Goal: Find specific page/section: Find specific page/section

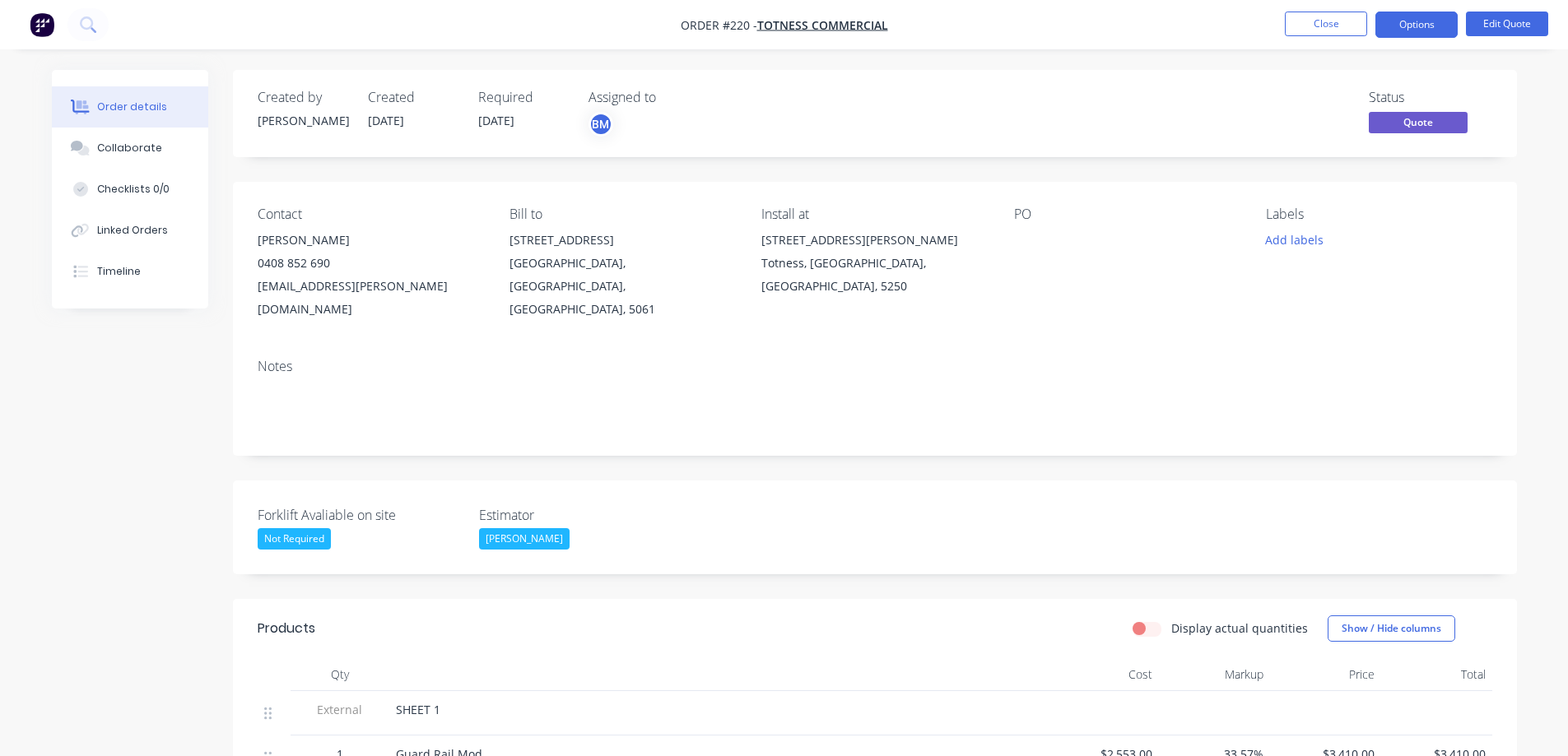
click at [38, 20] on img "button" at bounding box center [41, 25] width 25 height 25
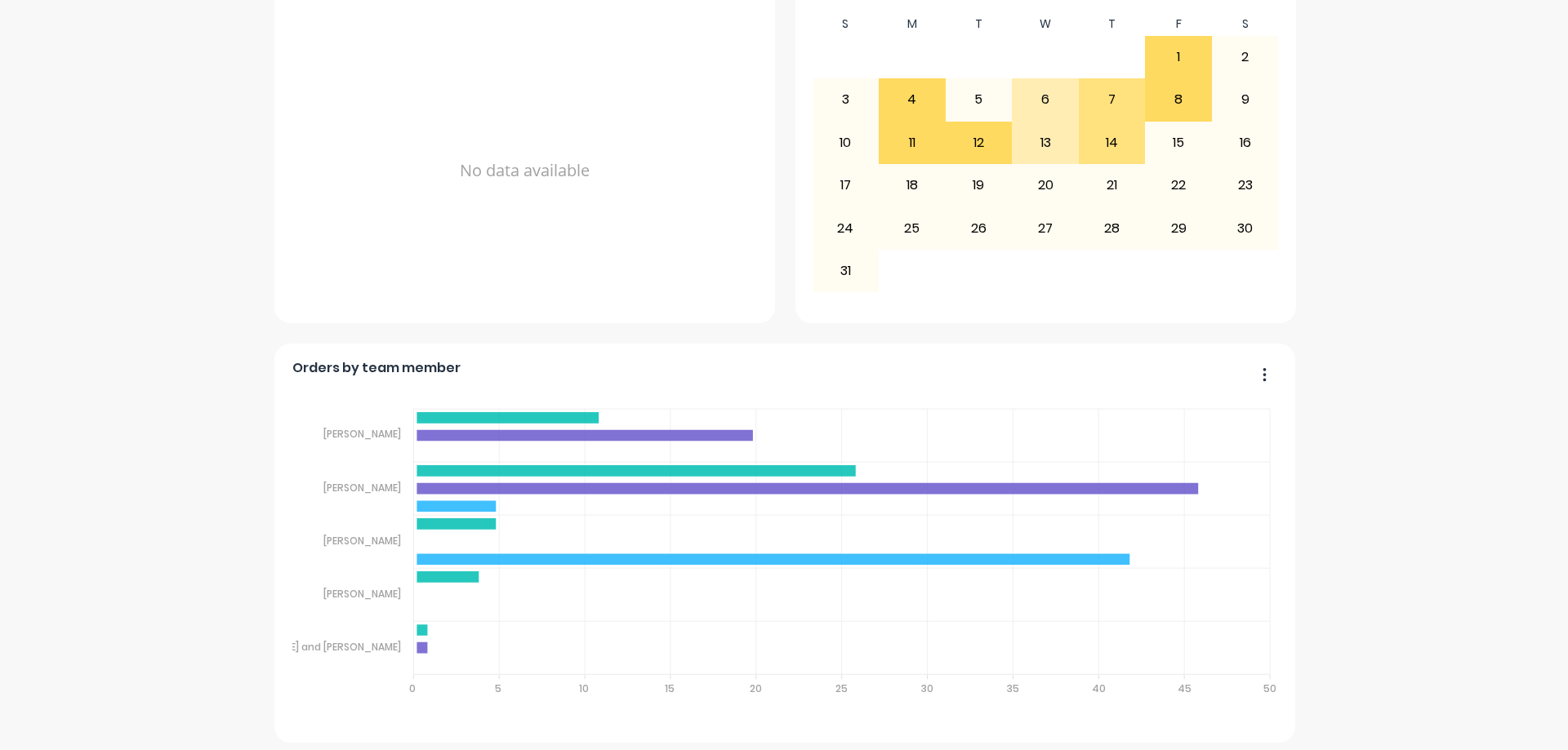
scroll to position [1022, 0]
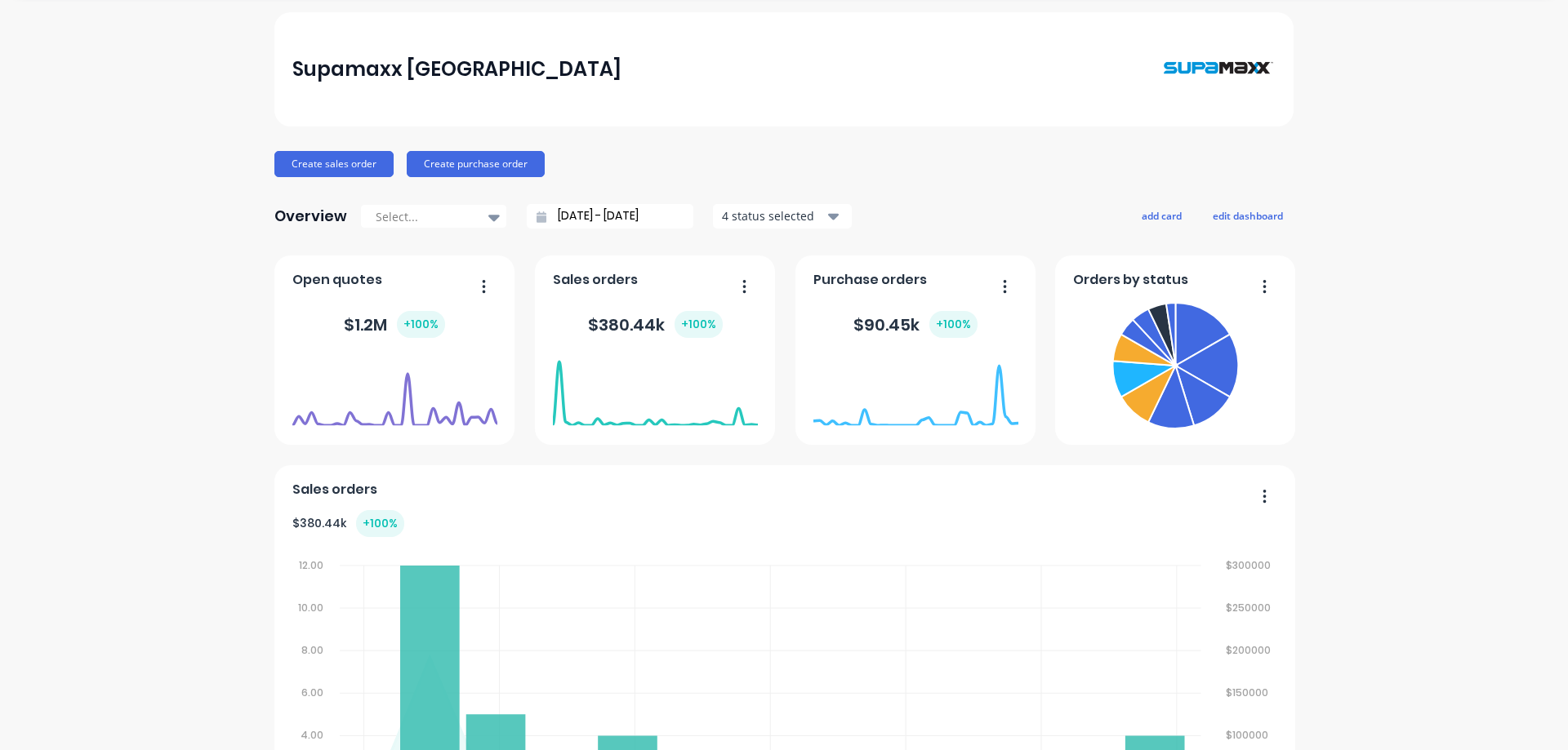
scroll to position [0, 0]
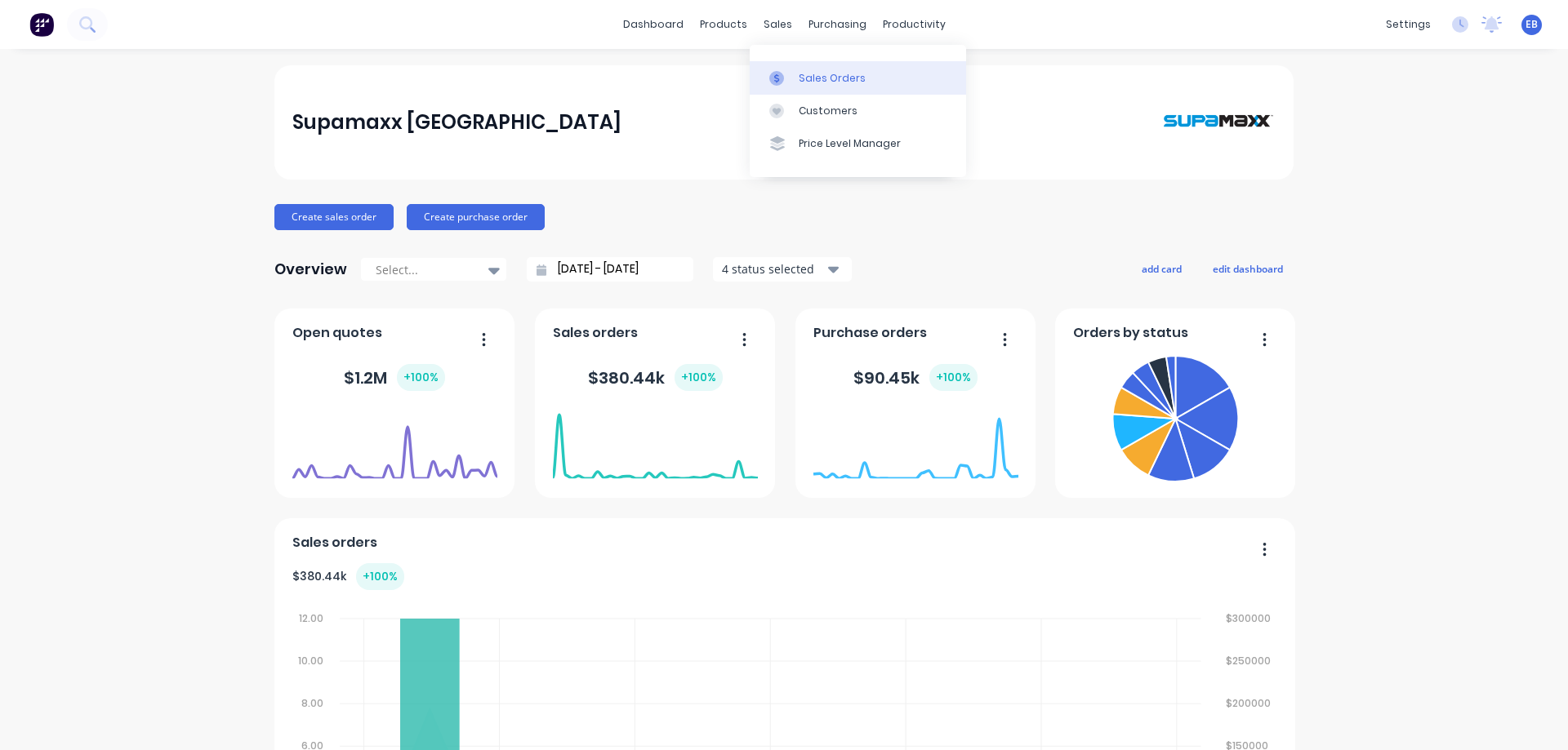
click at [810, 76] on div "Sales Orders" at bounding box center [832, 78] width 67 height 15
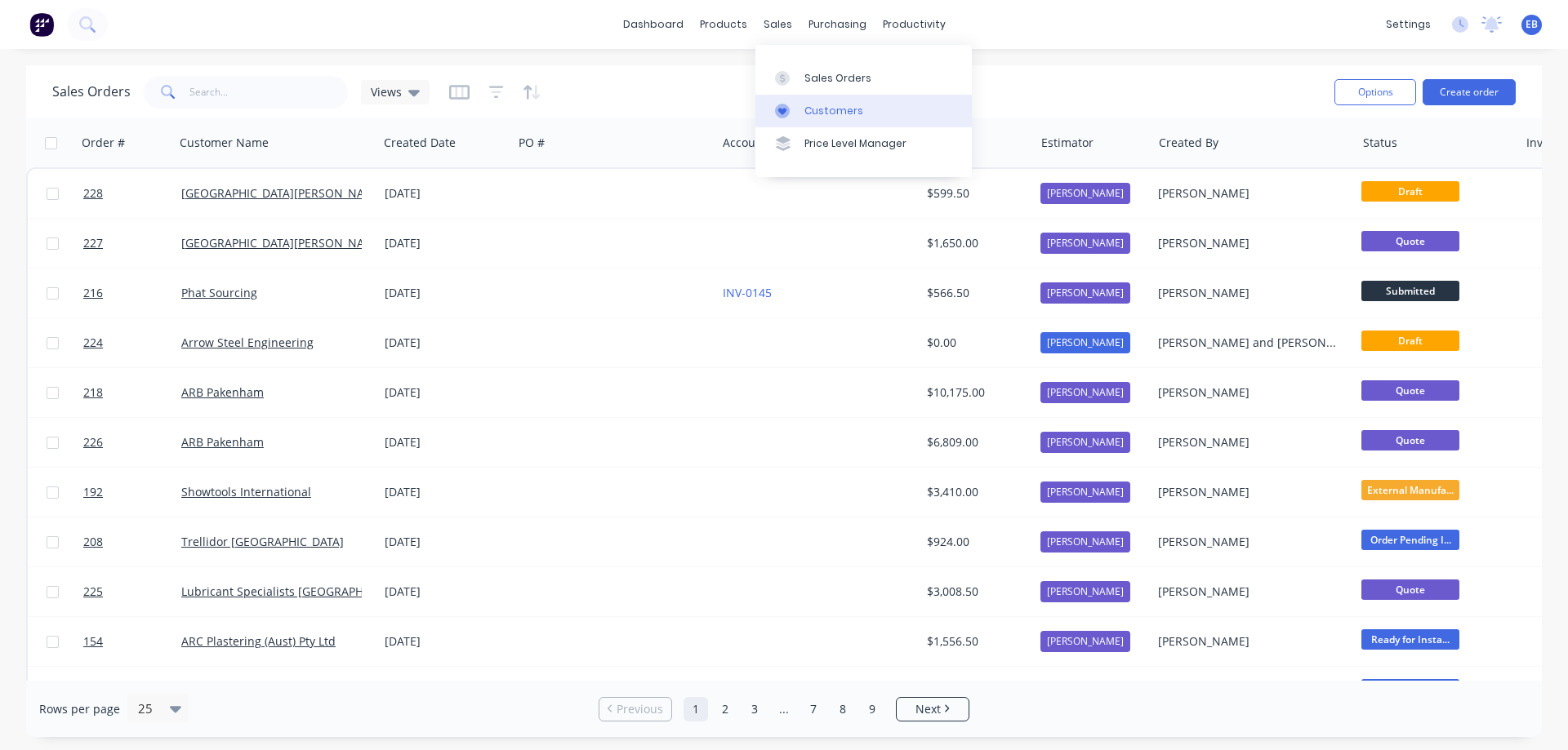
click at [809, 107] on div "Customers" at bounding box center [834, 111] width 58 height 15
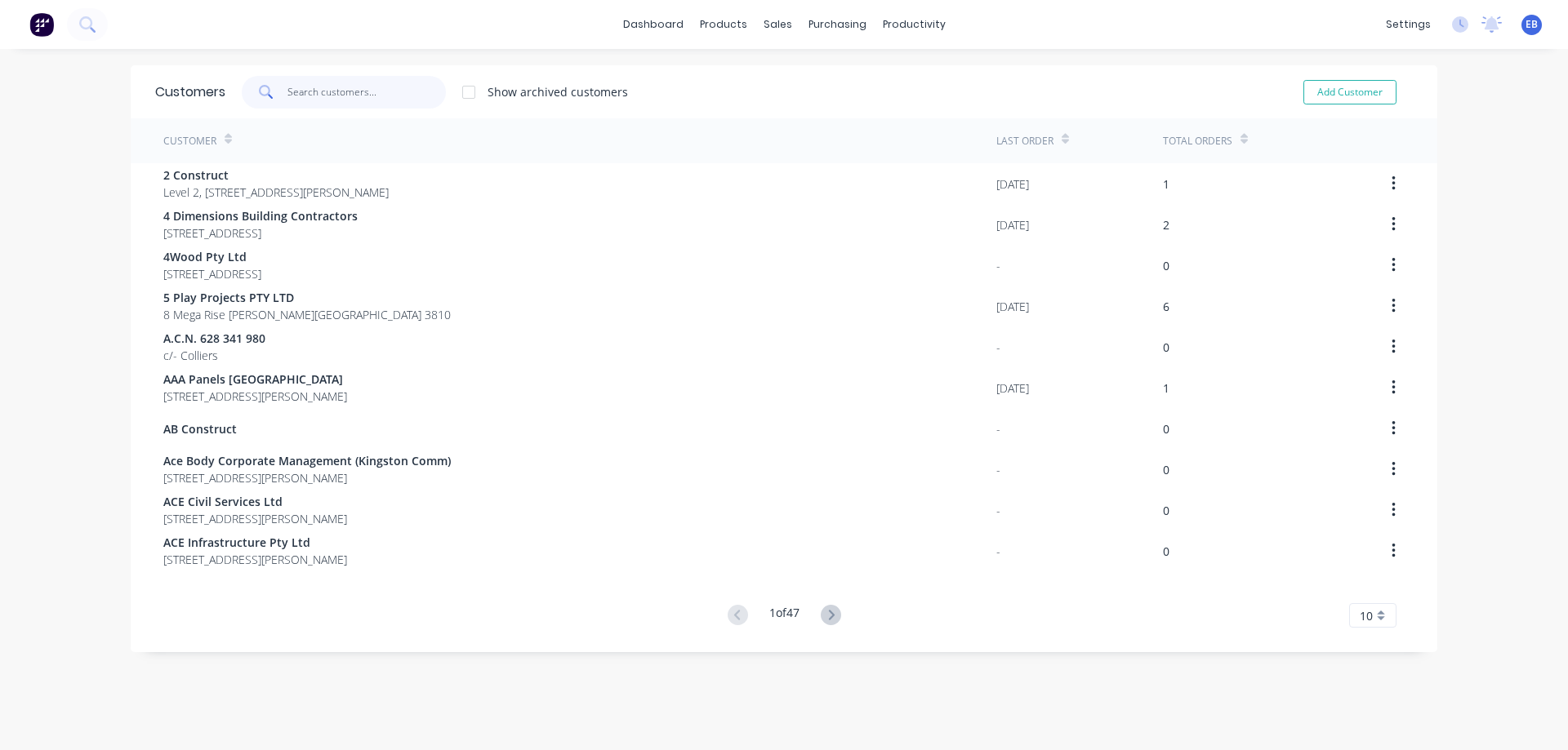
click at [297, 89] on input "text" at bounding box center [367, 92] width 160 height 33
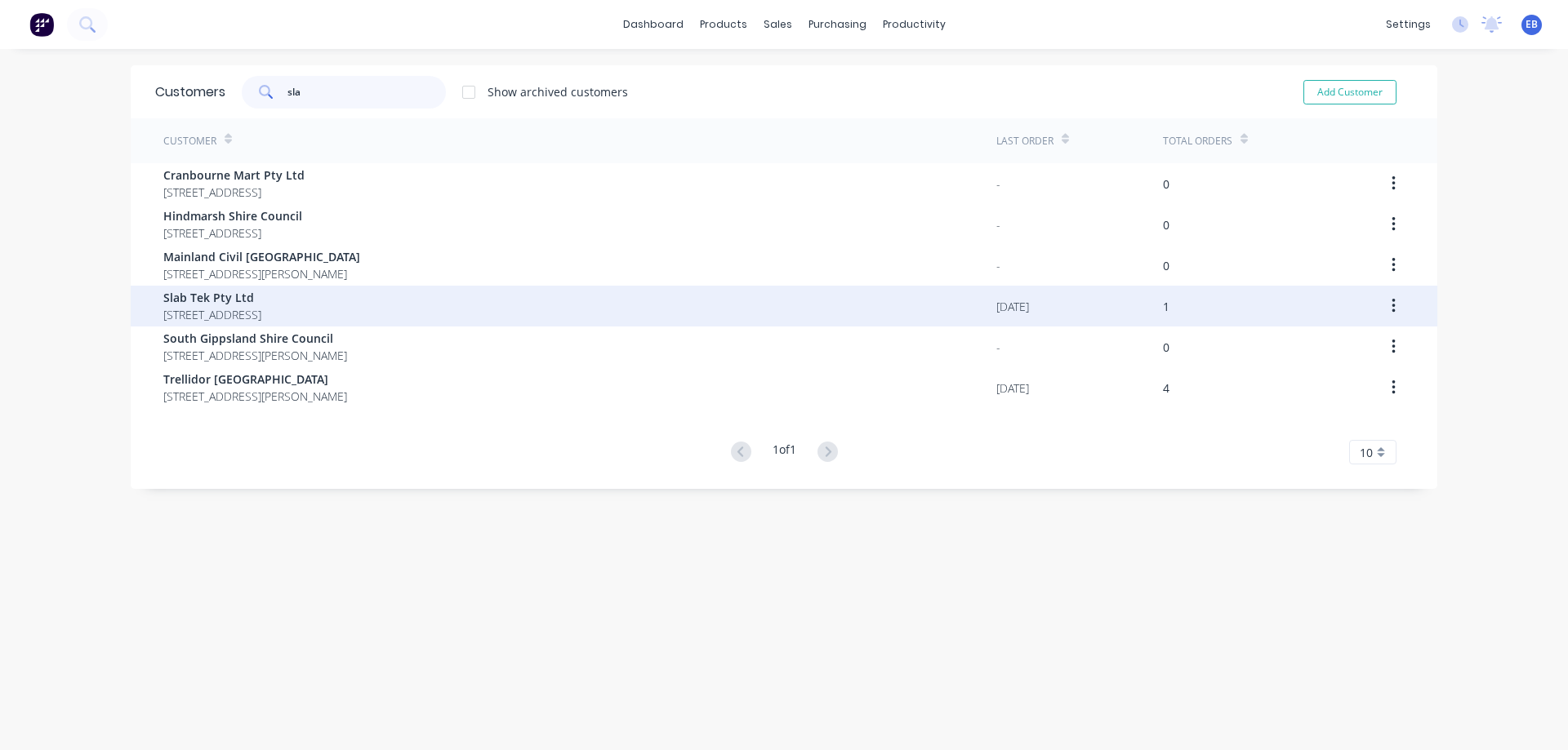
type input "sla"
click at [262, 311] on span "[STREET_ADDRESS]" at bounding box center [212, 315] width 98 height 18
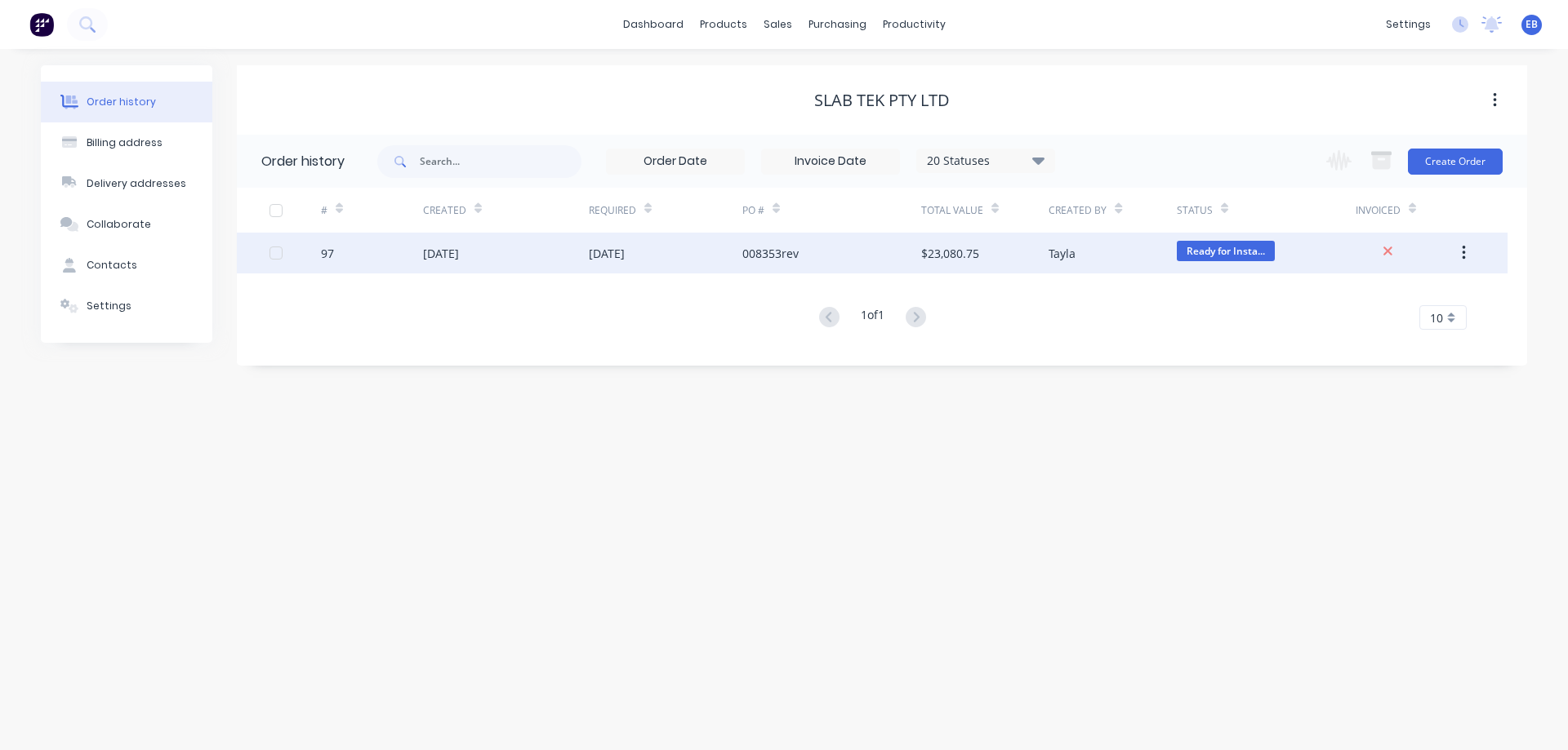
click at [952, 251] on div "$23,080.75" at bounding box center [951, 254] width 58 height 18
